Goal: Task Accomplishment & Management: Manage account settings

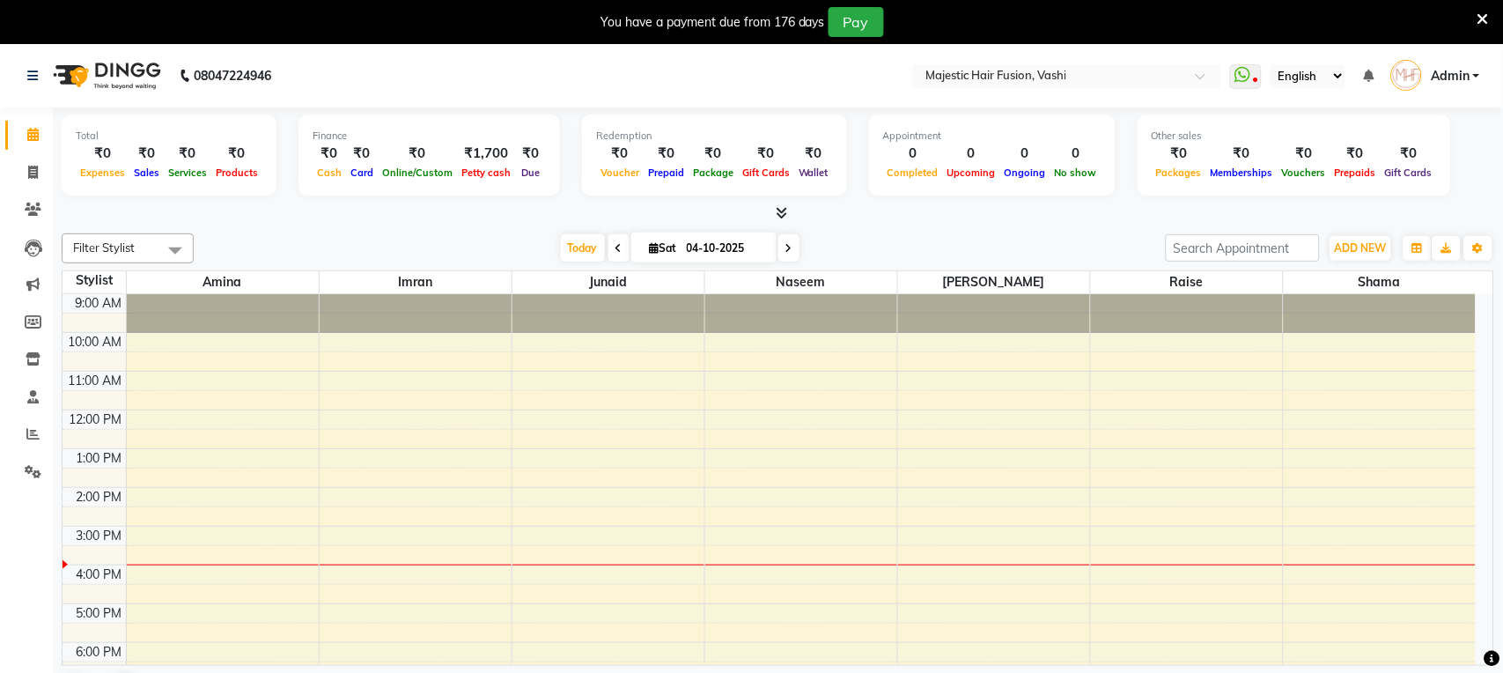
click at [1486, 13] on icon at bounding box center [1482, 19] width 11 height 16
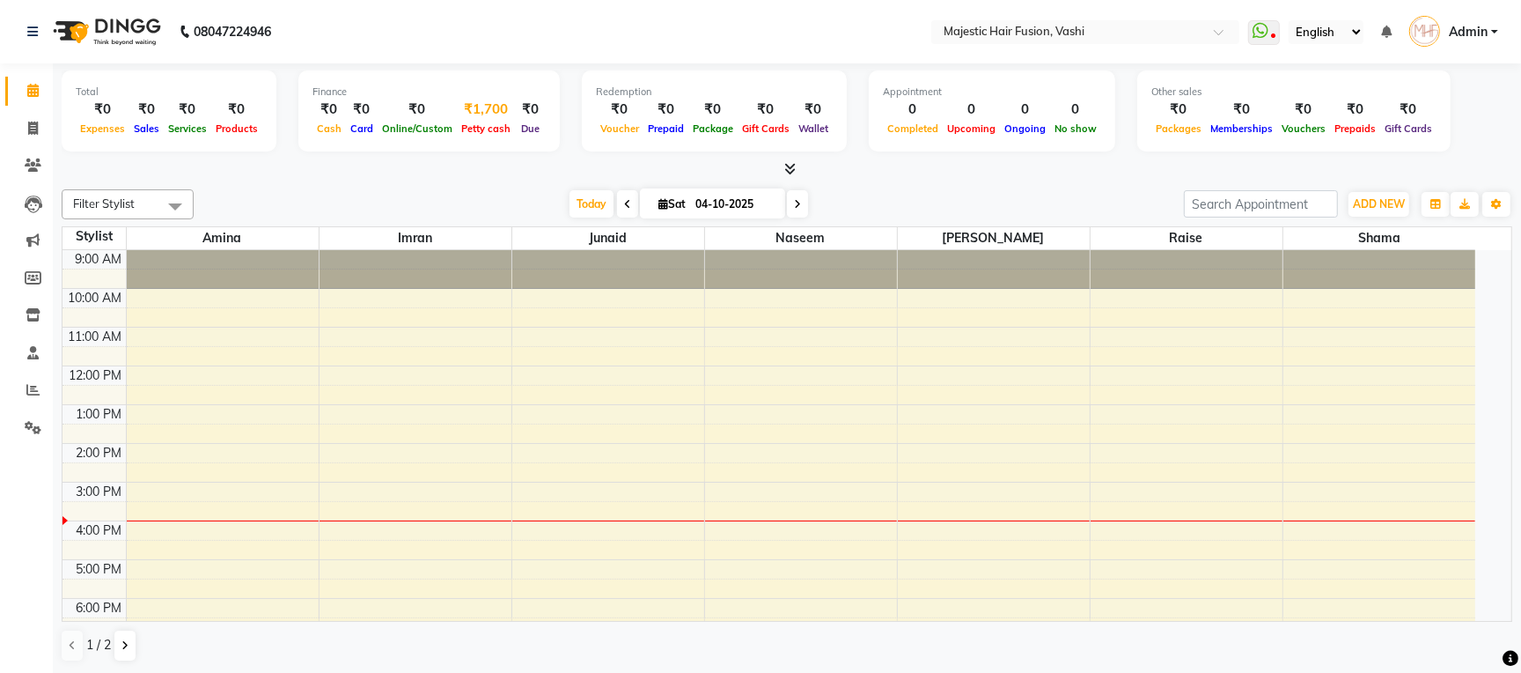
click at [477, 134] on span "Petty cash" at bounding box center [486, 128] width 58 height 12
select select "1664"
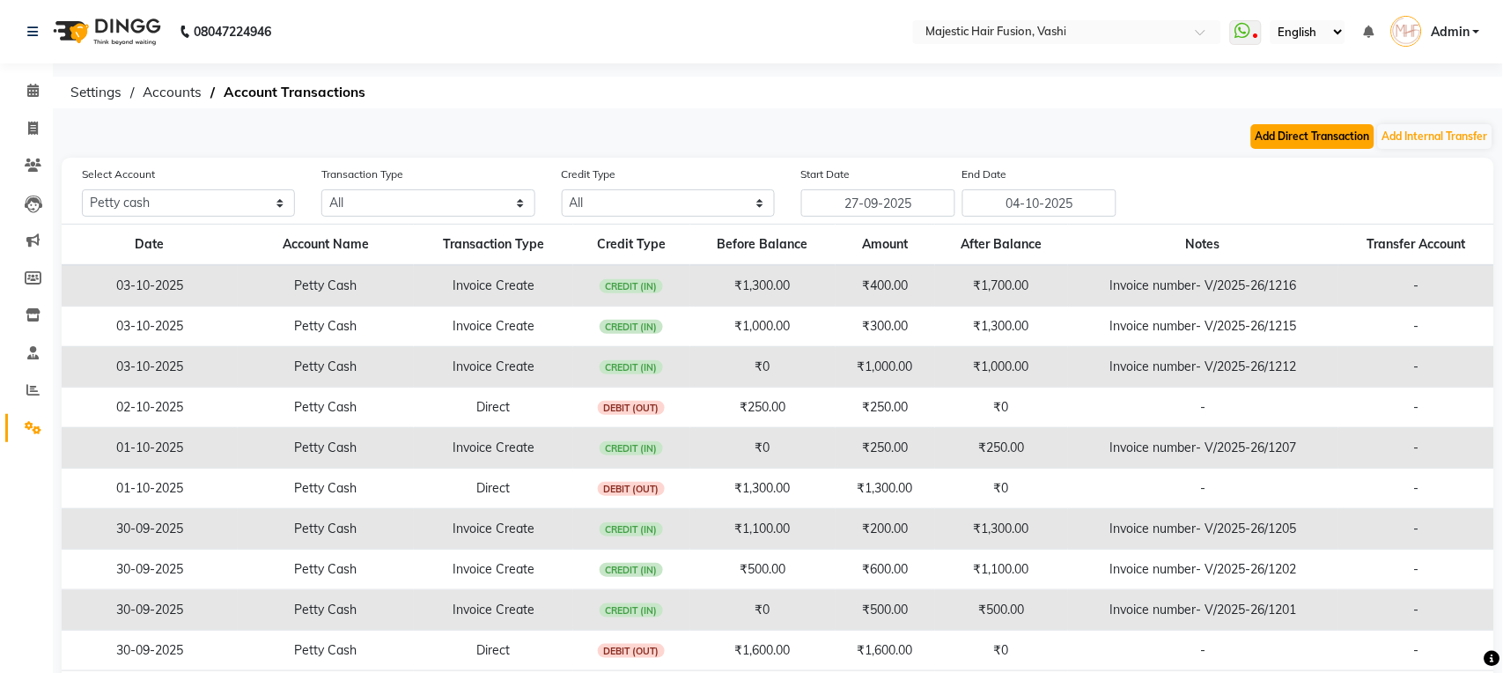
click at [1318, 138] on button "Add Direct Transaction" at bounding box center [1312, 136] width 123 height 25
select select "direct"
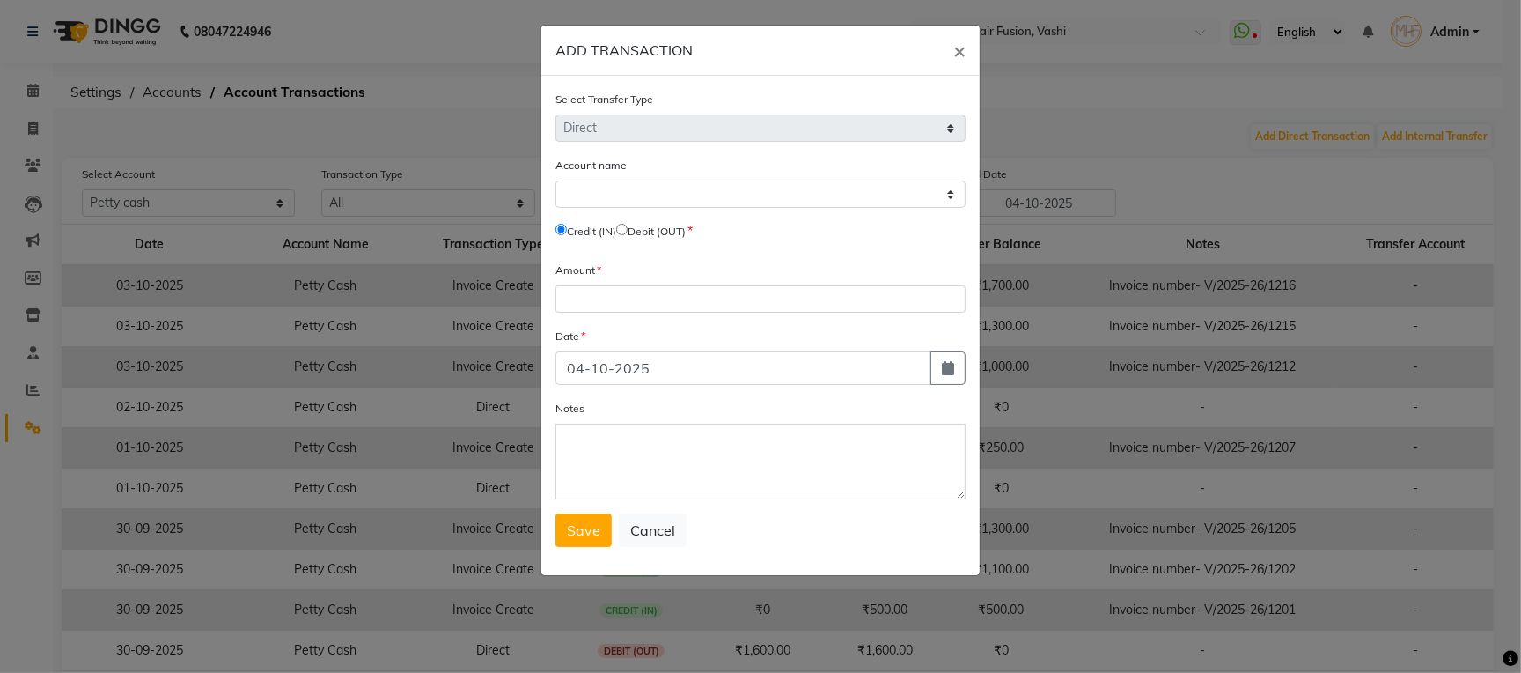
select select "1664"
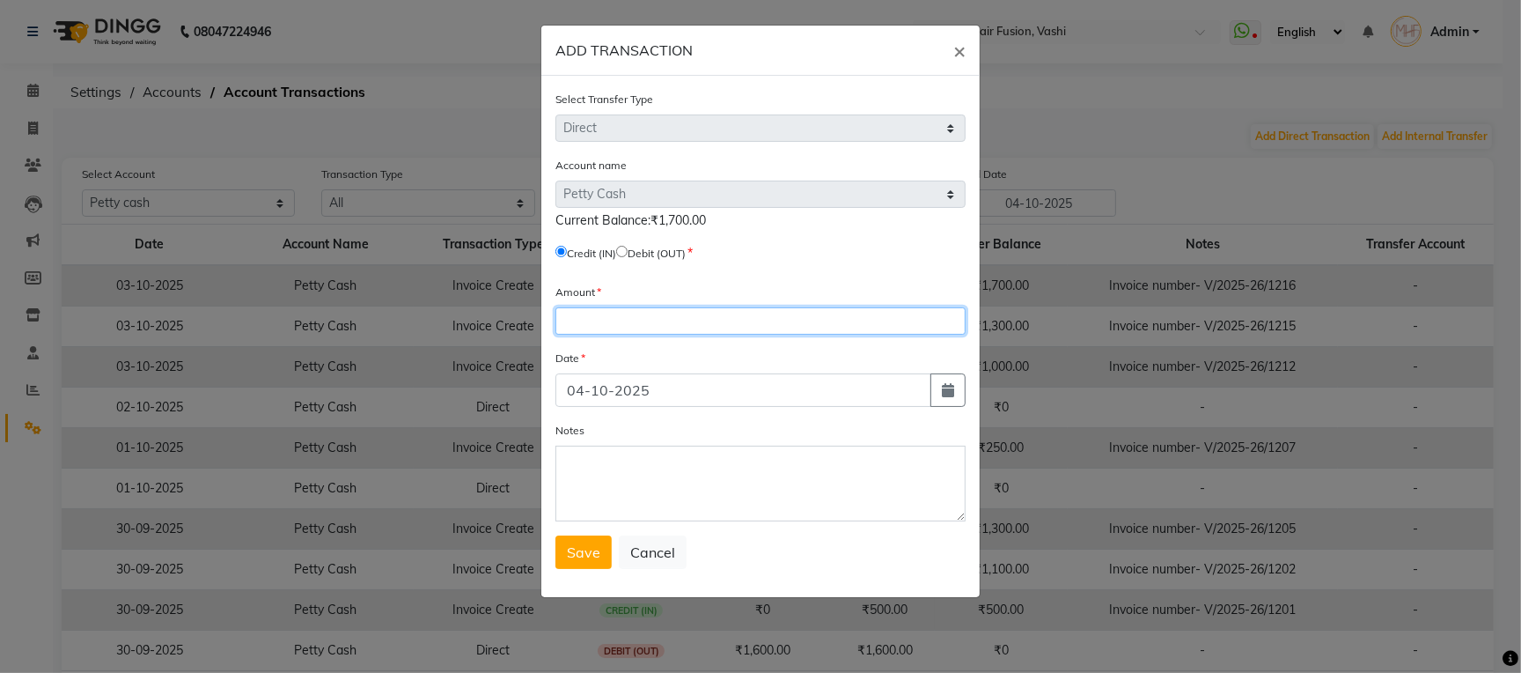
click at [619, 321] on input "number" at bounding box center [760, 320] width 410 height 27
type input "1700"
click at [628, 249] on input "radio" at bounding box center [621, 251] width 11 height 11
radio input "true"
click at [590, 549] on span "Save" at bounding box center [583, 552] width 33 height 18
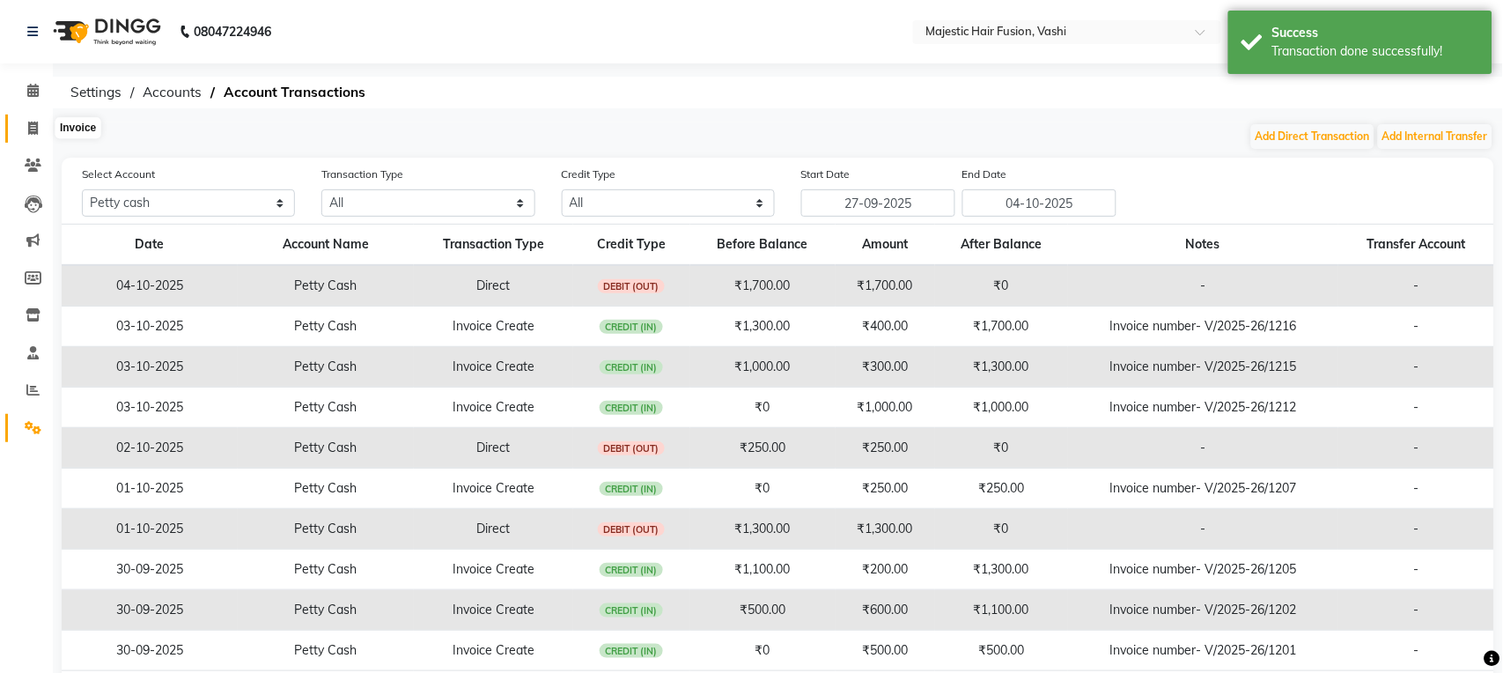
click at [28, 126] on icon at bounding box center [33, 127] width 10 height 13
select select "service"
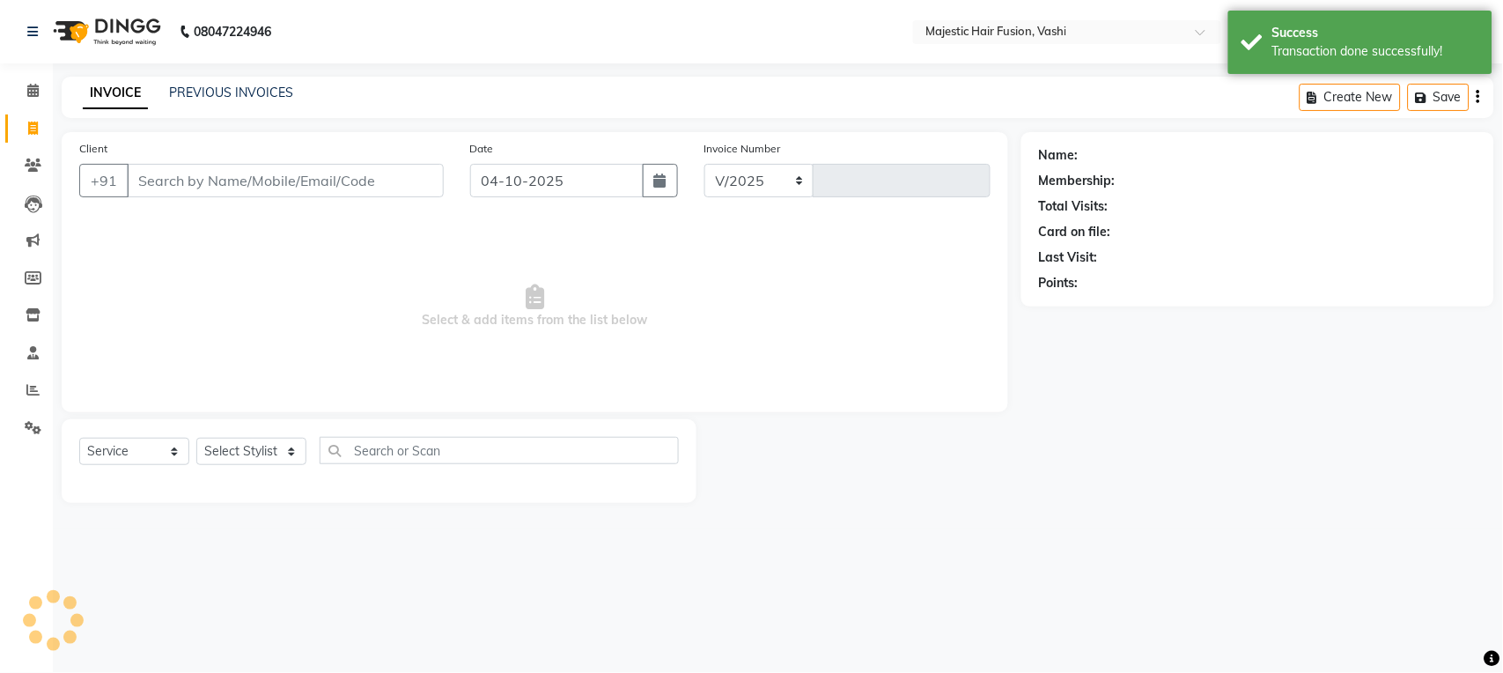
select select "559"
type input "1217"
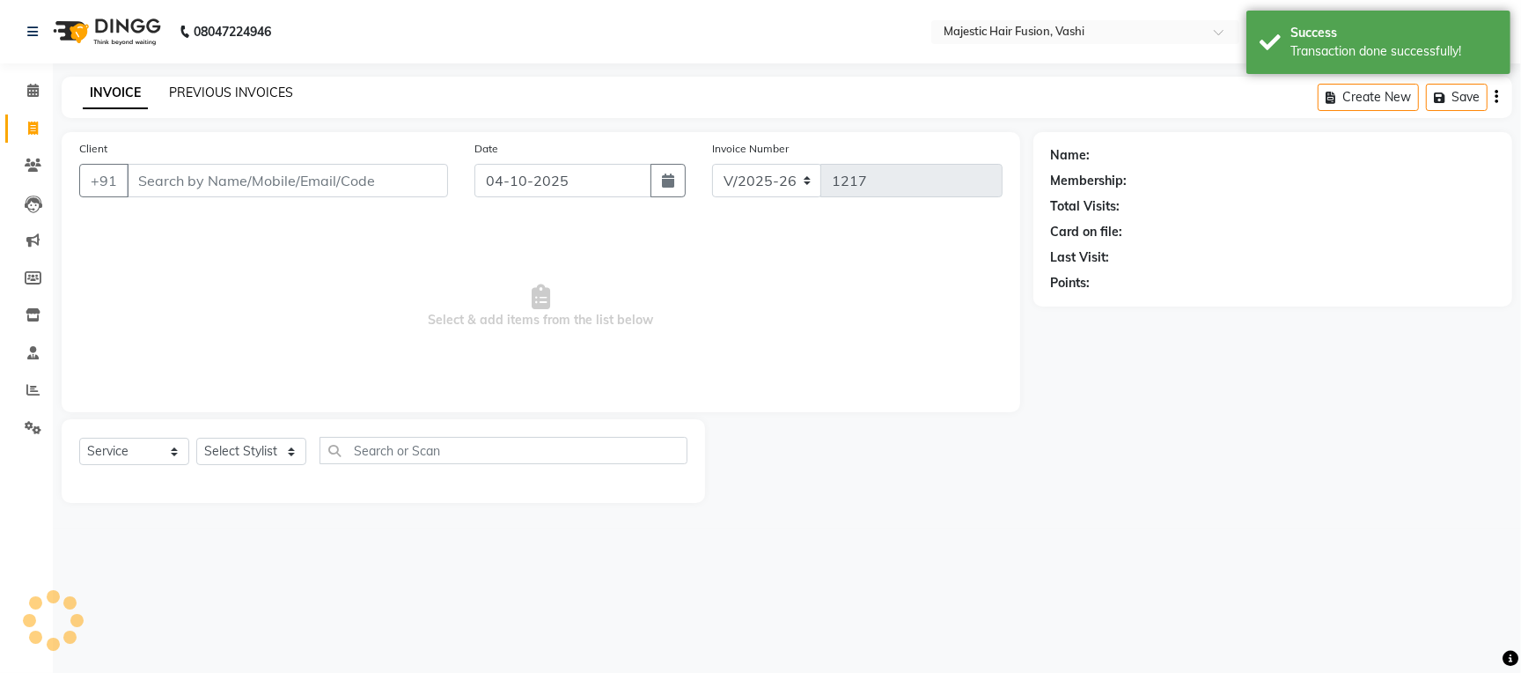
click at [204, 94] on link "PREVIOUS INVOICES" at bounding box center [231, 93] width 124 height 16
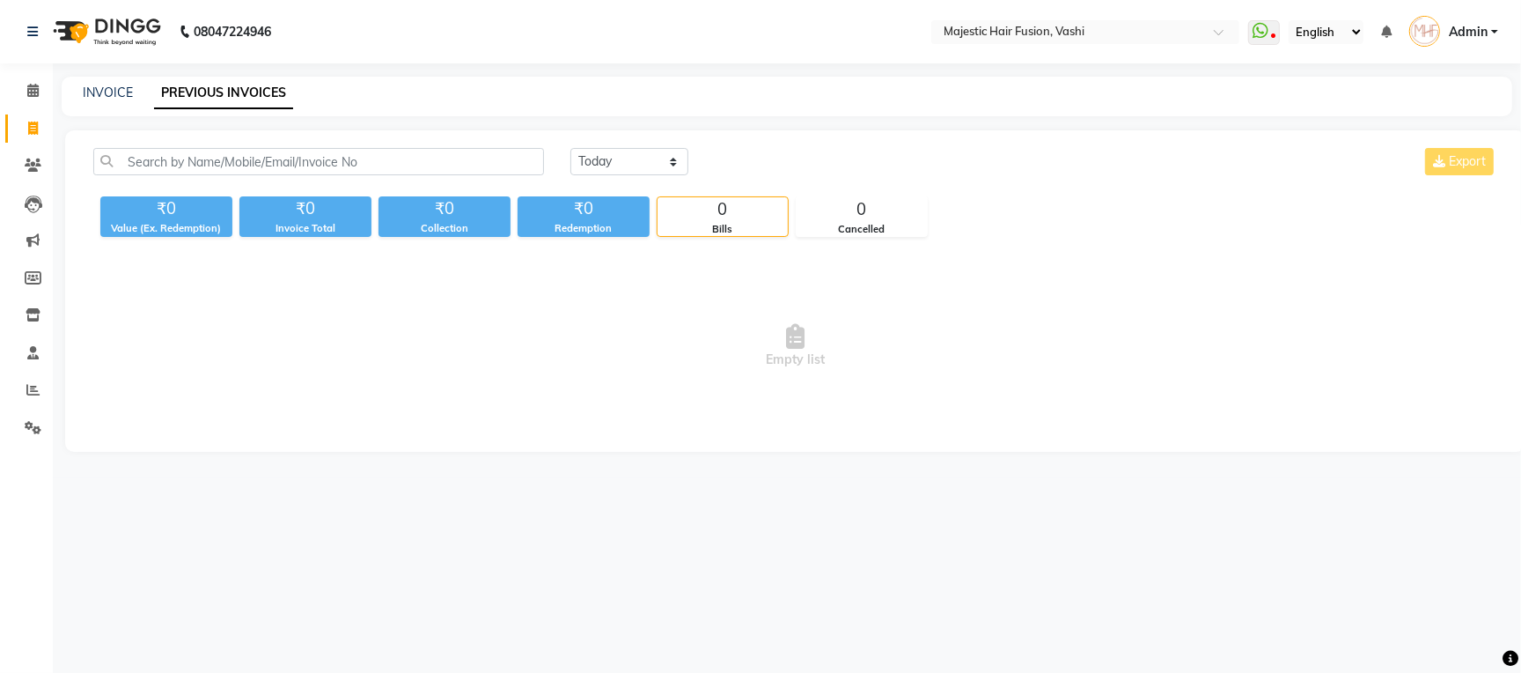
click at [938, 552] on div "08047224946 Select Location × Majestic Hair Fusion, Vashi WhatsApp Status ✕ Sta…" at bounding box center [760, 336] width 1521 height 673
